Goal: Transaction & Acquisition: Purchase product/service

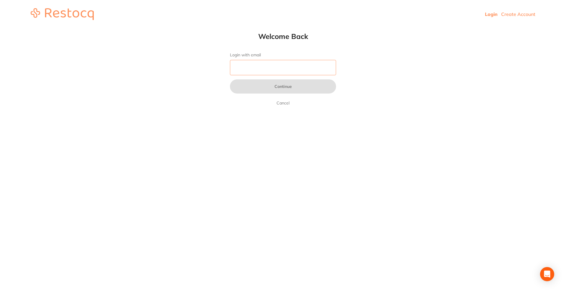
click at [277, 70] on input "Login with email" at bounding box center [283, 67] width 106 height 15
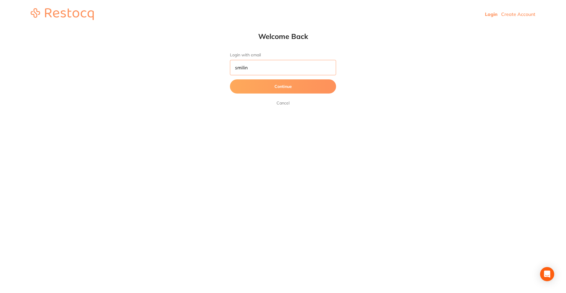
type input "[EMAIL_ADDRESS][DOMAIN_NAME]"
click at [274, 81] on button "Continue" at bounding box center [283, 86] width 106 height 14
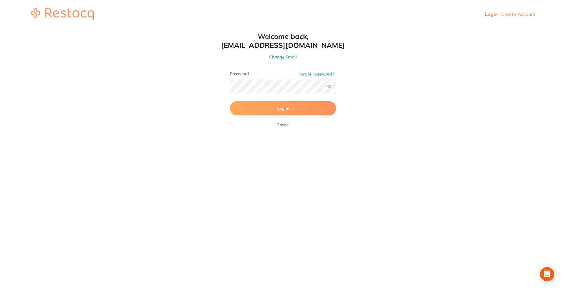
click at [274, 112] on button "Log In" at bounding box center [283, 108] width 106 height 14
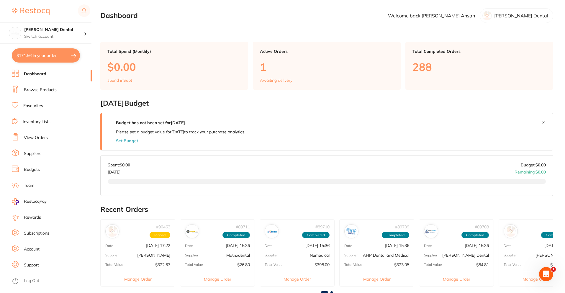
click at [26, 53] on button "$171.56 in your order" at bounding box center [46, 55] width 68 height 14
checkbox input "true"
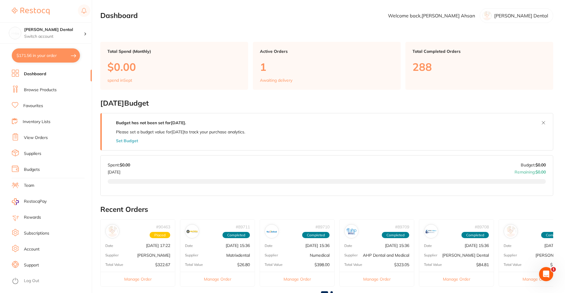
checkbox input "true"
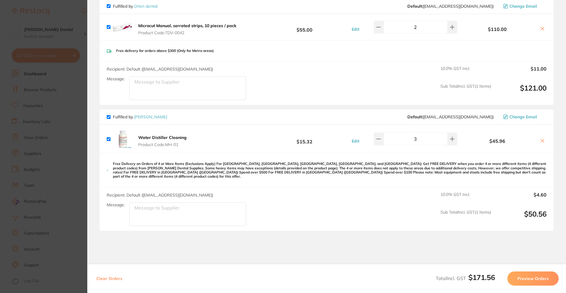
scroll to position [59, 0]
click at [176, 138] on b "Water Distiller Cleaning" at bounding box center [162, 136] width 48 height 5
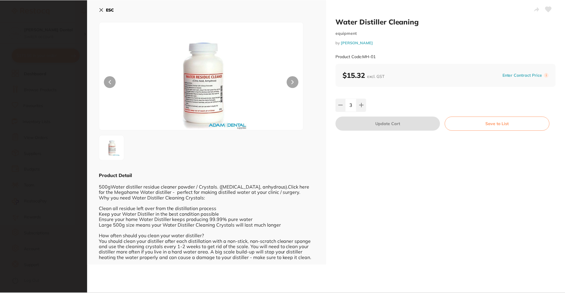
scroll to position [0, 0]
click at [109, 9] on b "ESC" at bounding box center [110, 9] width 8 height 5
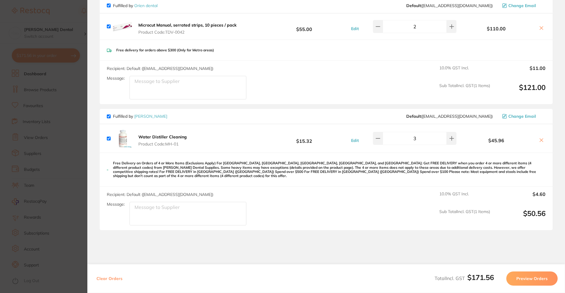
click at [83, 91] on section "Update RRP Set your pre negotiated price for this item. Item Agreed RRP (excl. …" at bounding box center [282, 146] width 565 height 293
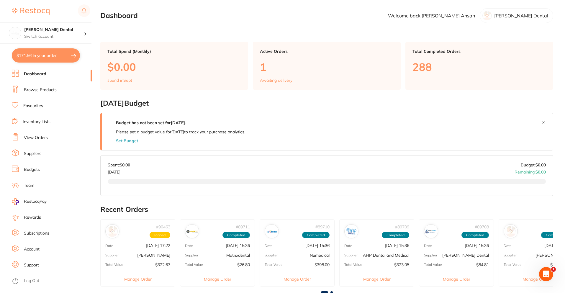
click at [42, 90] on link "Browse Products" at bounding box center [40, 90] width 33 height 6
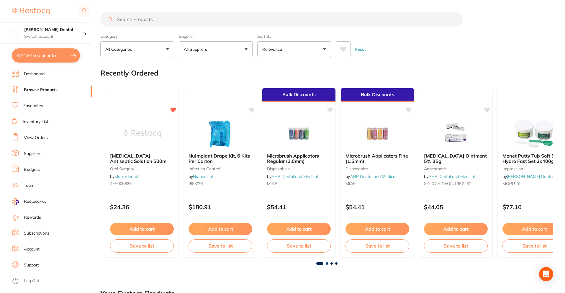
click at [141, 21] on input "search" at bounding box center [281, 19] width 362 height 15
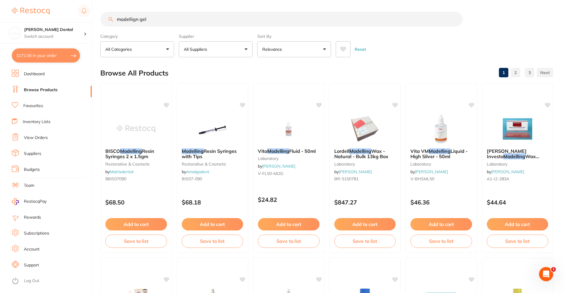
drag, startPoint x: 154, startPoint y: 18, endPoint x: -43, endPoint y: 31, distance: 197.8
click at [0, 31] on html "$171.56 [PERSON_NAME] Dental Switch account [PERSON_NAME] Dental $171.56 in you…" at bounding box center [282, 146] width 565 height 293
type input "fuji 7"
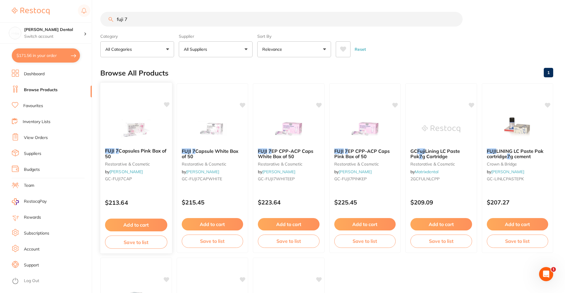
click at [138, 155] on b "FUJI 7 Capsules Pink Box of 50" at bounding box center [136, 153] width 62 height 11
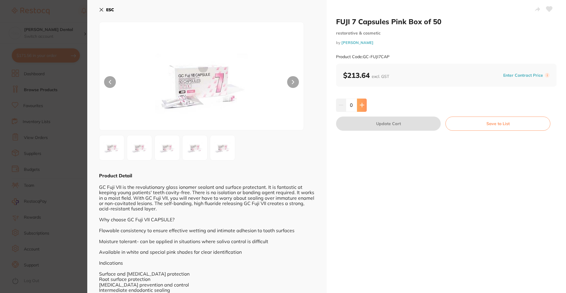
click at [363, 104] on icon at bounding box center [362, 105] width 5 height 5
type input "1"
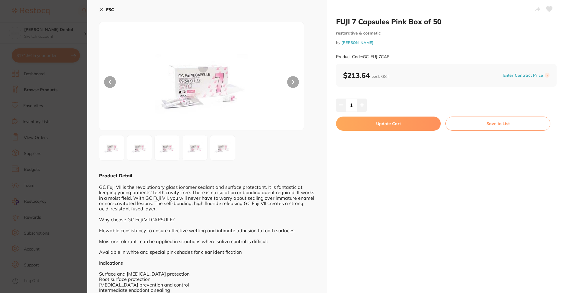
click at [380, 123] on button "Update Cart" at bounding box center [388, 124] width 105 height 14
checkbox input "false"
